Goal: Transaction & Acquisition: Purchase product/service

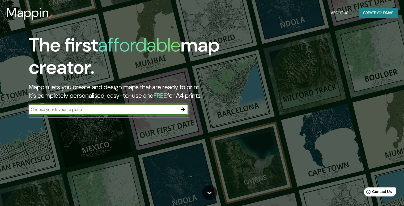
click at [377, 10] on button "Create your map" at bounding box center [378, 13] width 39 height 10
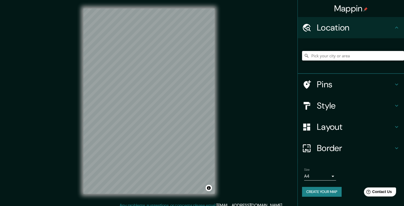
click at [321, 58] on input "Pick your city or area" at bounding box center [353, 56] width 102 height 10
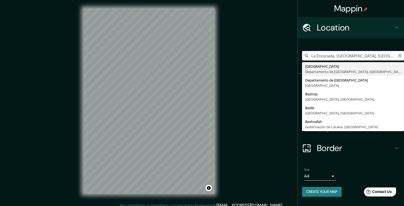
type input "La Enconada, [GEOGRAPHIC_DATA], [GEOGRAPHIC_DATA], [GEOGRAPHIC_DATA]"
drag, startPoint x: 400, startPoint y: 56, endPoint x: 385, endPoint y: 54, distance: 15.5
click at [400, 56] on icon "Clear" at bounding box center [399, 56] width 4 height 4
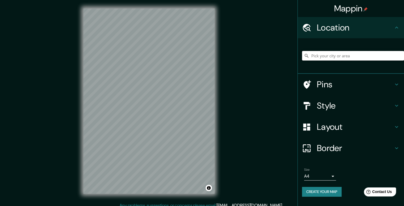
click at [384, 54] on input "Pick your city or area" at bounding box center [353, 56] width 102 height 10
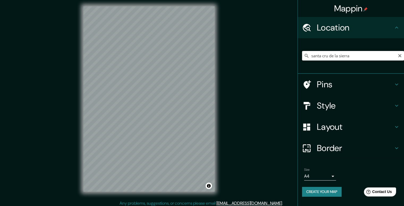
scroll to position [5, 0]
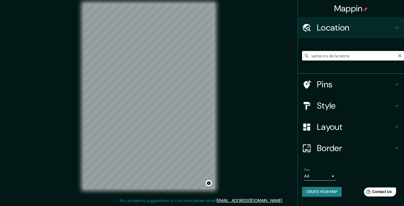
type input "santa cru de la sierra"
click at [397, 105] on icon at bounding box center [396, 105] width 6 height 6
click at [395, 106] on div "Style" at bounding box center [351, 105] width 106 height 21
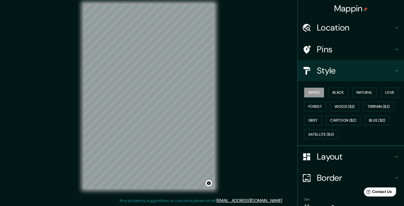
drag, startPoint x: 319, startPoint y: 102, endPoint x: 330, endPoint y: 74, distance: 30.8
click at [330, 74] on div "Style" at bounding box center [351, 70] width 106 height 21
click at [357, 92] on button "Natural" at bounding box center [364, 93] width 24 height 10
click at [382, 90] on button "Love" at bounding box center [390, 93] width 18 height 10
click at [335, 90] on button "Black" at bounding box center [338, 93] width 20 height 10
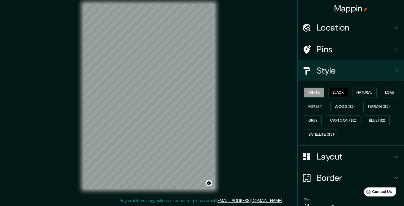
click at [314, 92] on button "White" at bounding box center [314, 93] width 20 height 10
click at [357, 88] on button "Natural" at bounding box center [364, 93] width 24 height 10
click at [394, 71] on icon at bounding box center [396, 70] width 6 height 6
click at [393, 154] on icon at bounding box center [396, 156] width 6 height 6
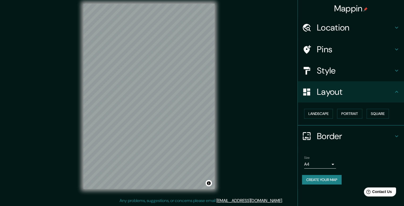
click at [392, 134] on h4 "Border" at bounding box center [355, 136] width 76 height 11
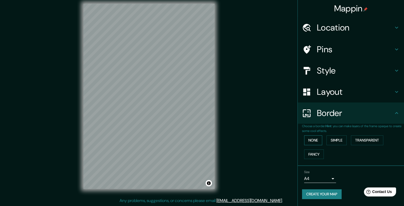
click at [313, 139] on button "None" at bounding box center [313, 140] width 18 height 10
click at [397, 112] on icon at bounding box center [396, 113] width 6 height 6
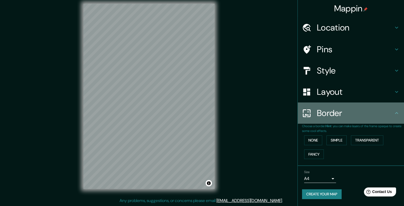
click at [395, 110] on icon at bounding box center [396, 113] width 6 height 6
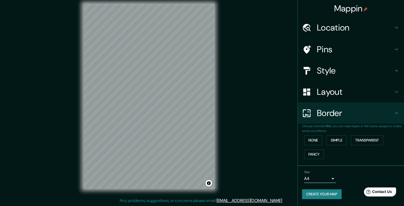
click at [397, 112] on icon at bounding box center [396, 113] width 6 height 6
click at [398, 48] on icon at bounding box center [396, 49] width 6 height 6
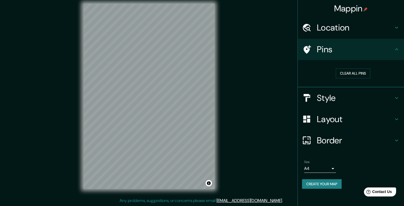
click at [398, 48] on icon at bounding box center [396, 49] width 6 height 6
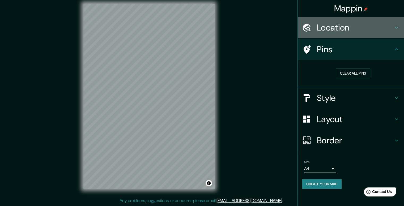
click at [396, 30] on icon at bounding box center [396, 27] width 6 height 6
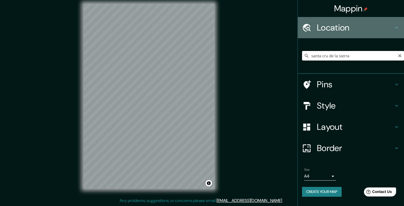
click at [396, 30] on icon at bounding box center [396, 27] width 6 height 6
click at [394, 27] on icon at bounding box center [396, 27] width 6 height 6
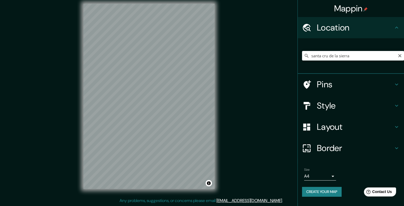
click at [396, 26] on icon at bounding box center [396, 27] width 6 height 6
click at [396, 27] on icon at bounding box center [396, 27] width 6 height 6
click at [396, 146] on icon at bounding box center [396, 148] width 6 height 6
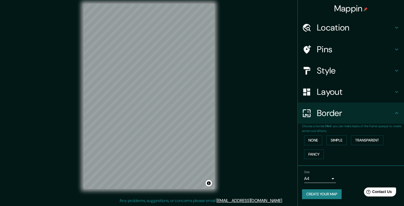
click at [395, 69] on icon at bounding box center [396, 70] width 6 height 6
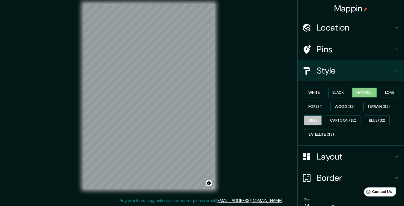
click at [311, 119] on button "Grey" at bounding box center [313, 120] width 18 height 10
click at [312, 109] on button "Forest" at bounding box center [315, 107] width 22 height 10
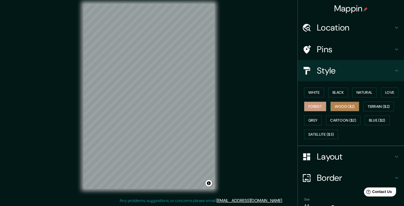
click at [342, 103] on button "Wood ($2)" at bounding box center [344, 107] width 29 height 10
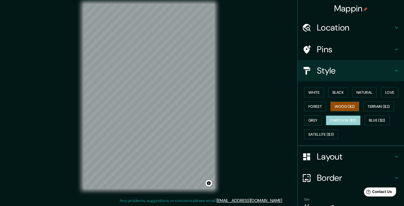
click at [338, 118] on button "Cartoon ($2)" at bounding box center [343, 120] width 35 height 10
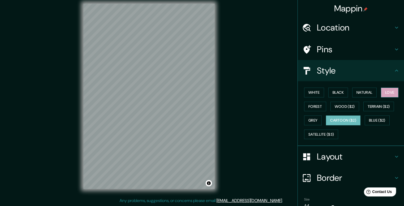
click at [390, 89] on button "Love" at bounding box center [390, 93] width 18 height 10
click at [363, 90] on button "Natural" at bounding box center [364, 93] width 24 height 10
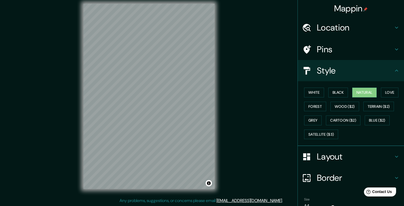
click at [395, 70] on icon at bounding box center [396, 71] width 3 height 2
click at [393, 71] on icon at bounding box center [396, 70] width 6 height 6
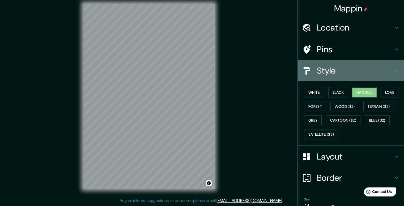
click at [395, 71] on icon at bounding box center [396, 70] width 6 height 6
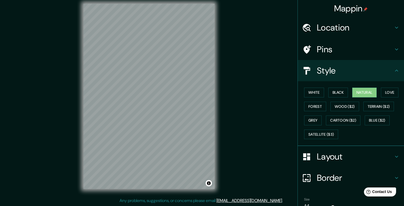
click at [393, 68] on icon at bounding box center [396, 70] width 6 height 6
click at [393, 69] on icon at bounding box center [396, 70] width 6 height 6
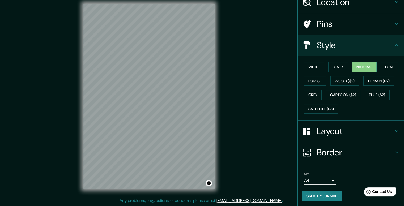
scroll to position [26, 0]
click at [326, 196] on button "Create your map" at bounding box center [322, 196] width 40 height 10
click at [309, 198] on button "Create your map" at bounding box center [322, 196] width 40 height 10
